Goal: Task Accomplishment & Management: Complete application form

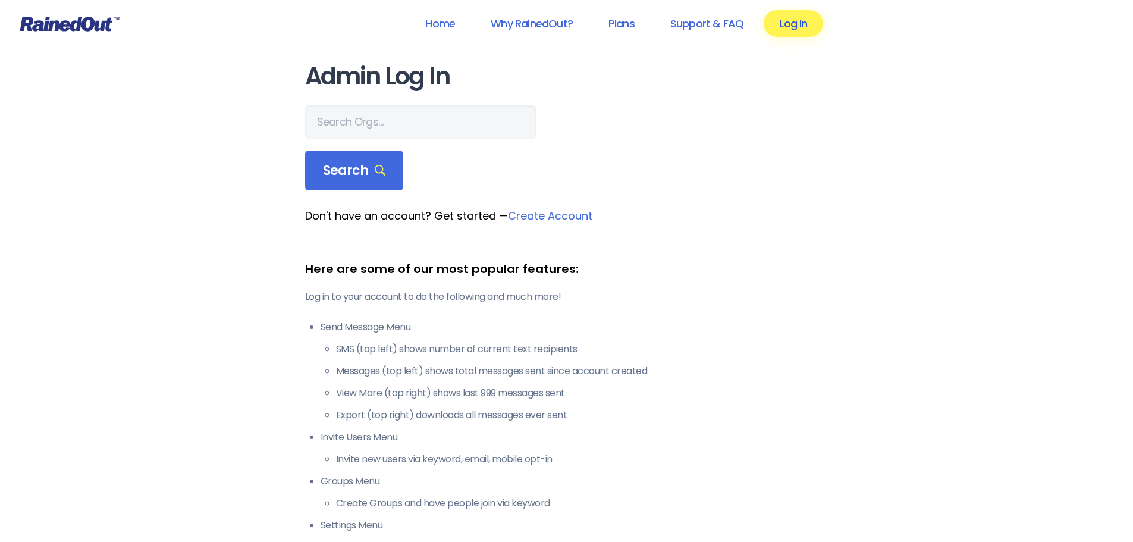
click at [779, 26] on link "Log In" at bounding box center [792, 23] width 59 height 27
click at [788, 26] on link "Log In" at bounding box center [792, 23] width 59 height 27
click at [364, 117] on input "text" at bounding box center [420, 121] width 231 height 33
type input "e"
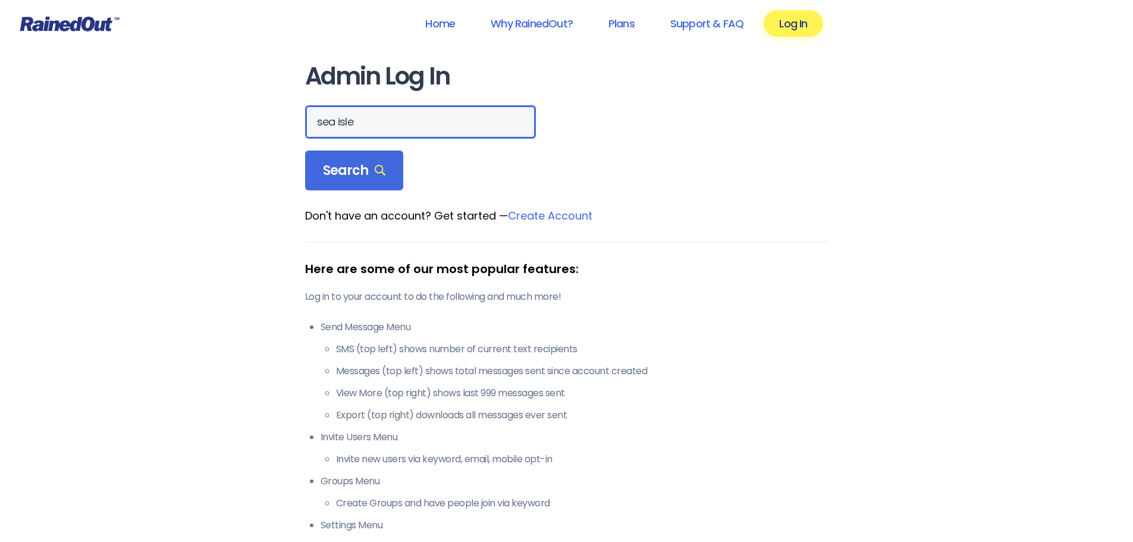
type input "sea isle"
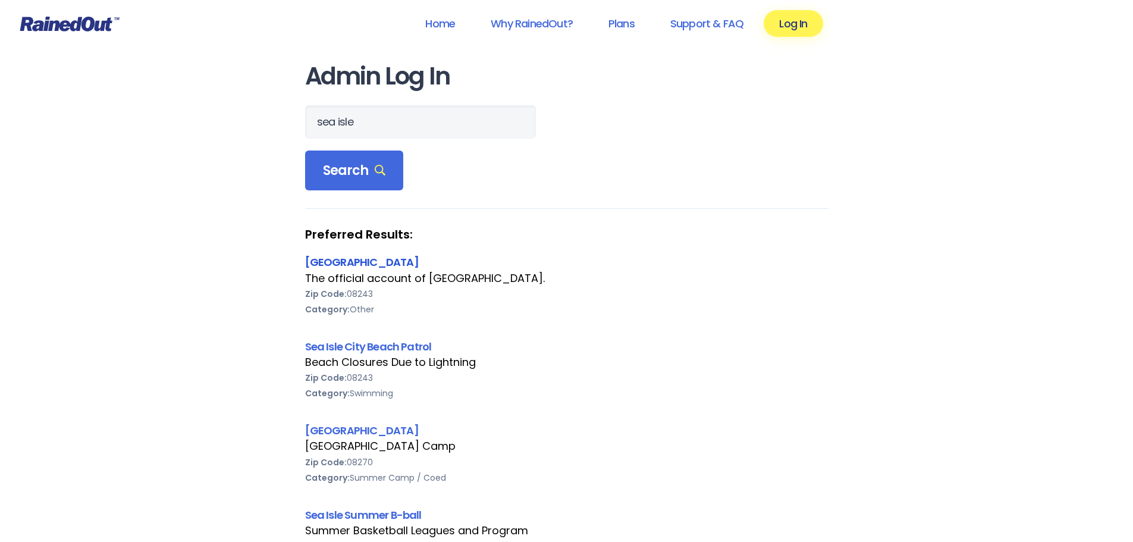
click at [333, 265] on link "[GEOGRAPHIC_DATA]" at bounding box center [362, 261] width 114 height 15
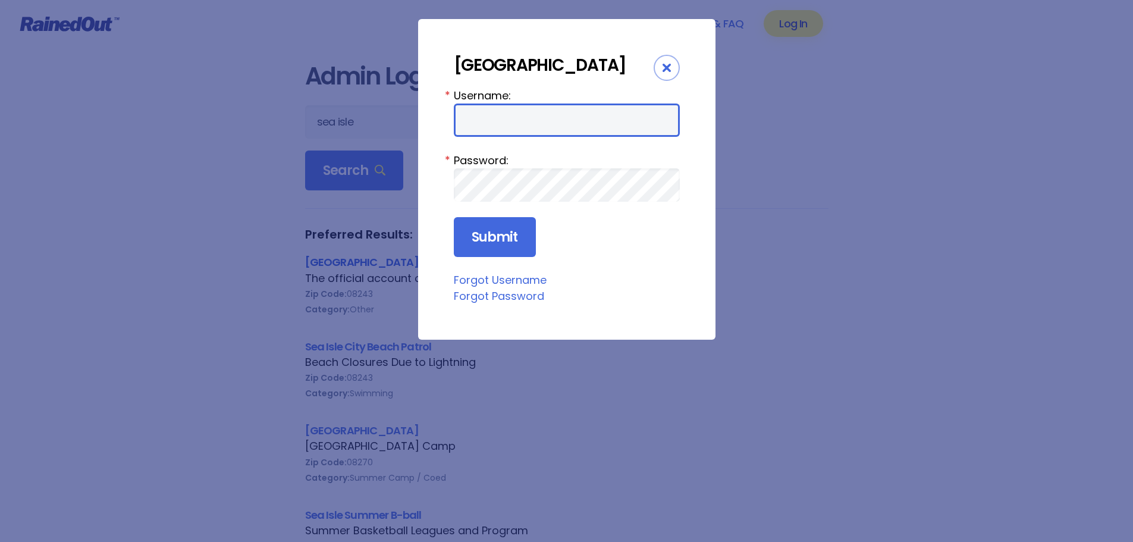
type input "visitsicnj"
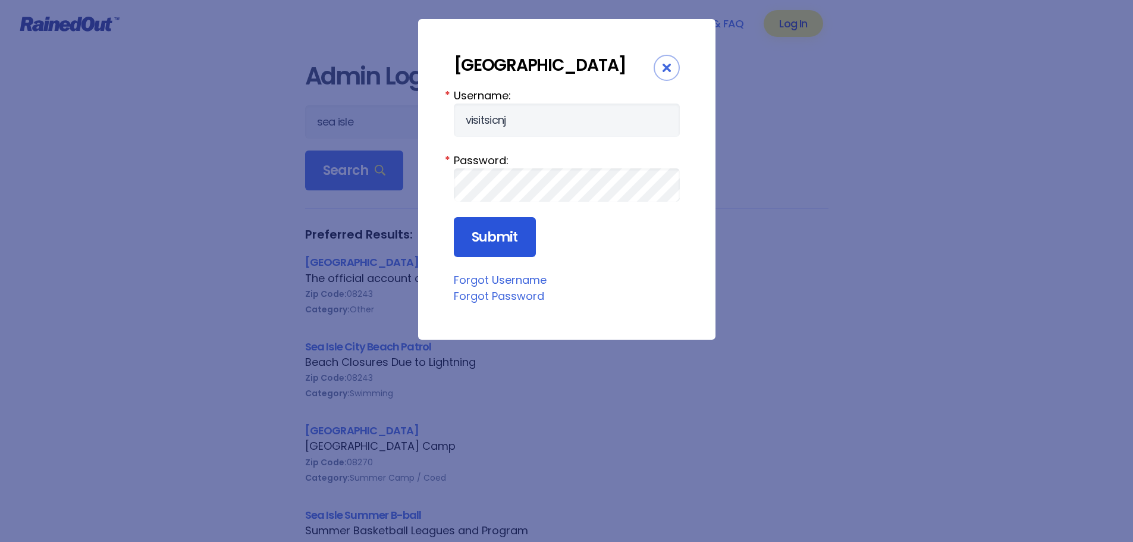
click at [473, 238] on input "Submit" at bounding box center [495, 237] width 82 height 40
